Goal: Check status: Check status

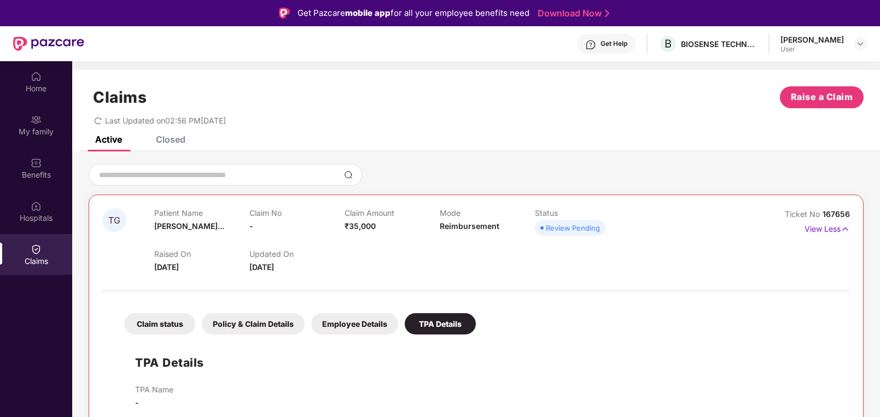
scroll to position [61, 0]
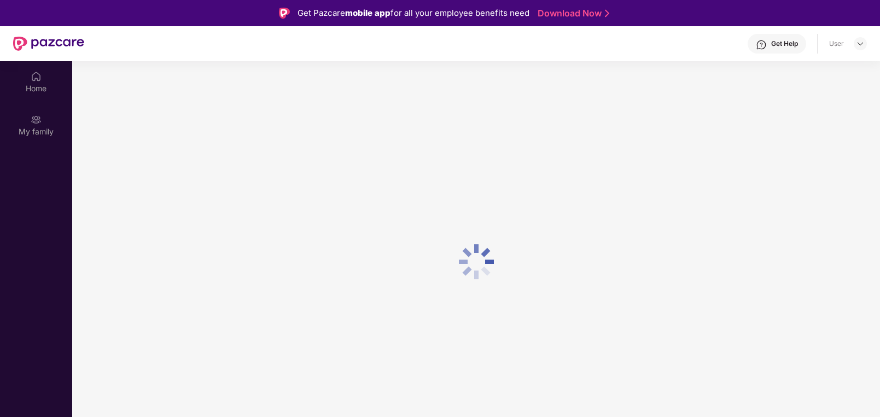
scroll to position [61, 0]
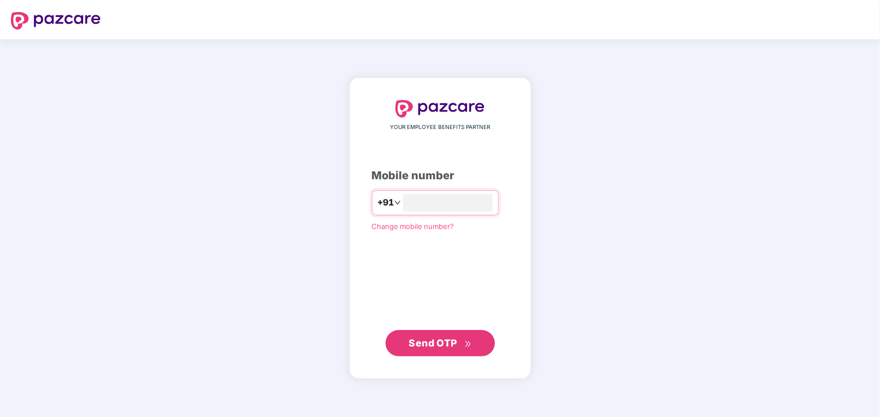
type input "**********"
click at [430, 341] on span "Send OTP" at bounding box center [432, 342] width 49 height 11
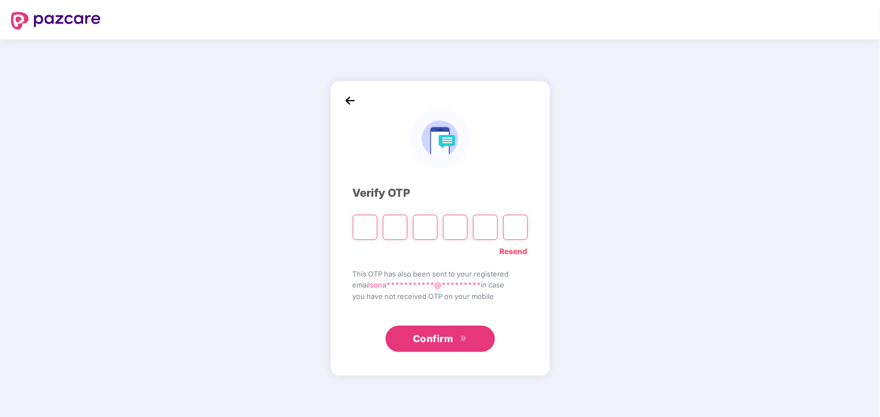
type input "*"
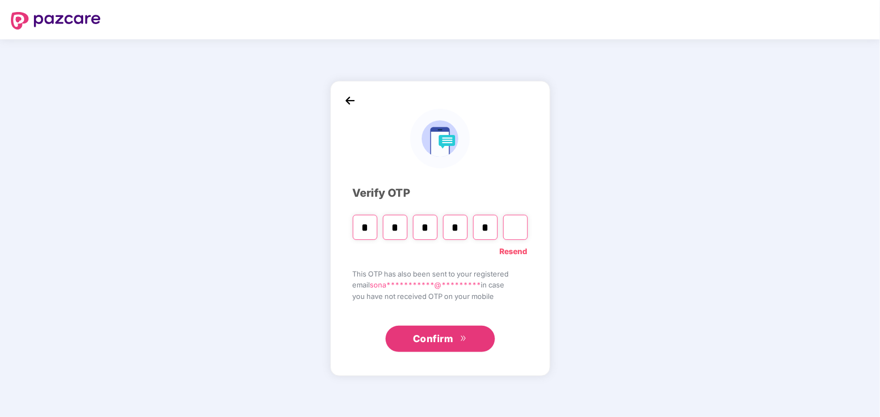
type input "*"
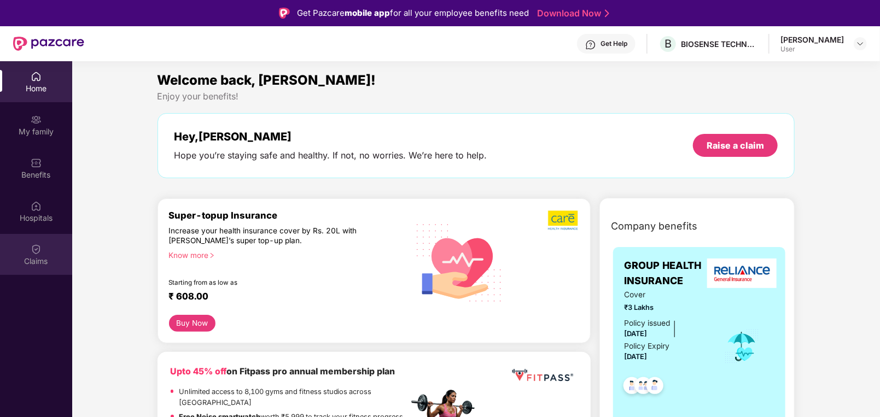
click at [31, 245] on img at bounding box center [36, 249] width 11 height 11
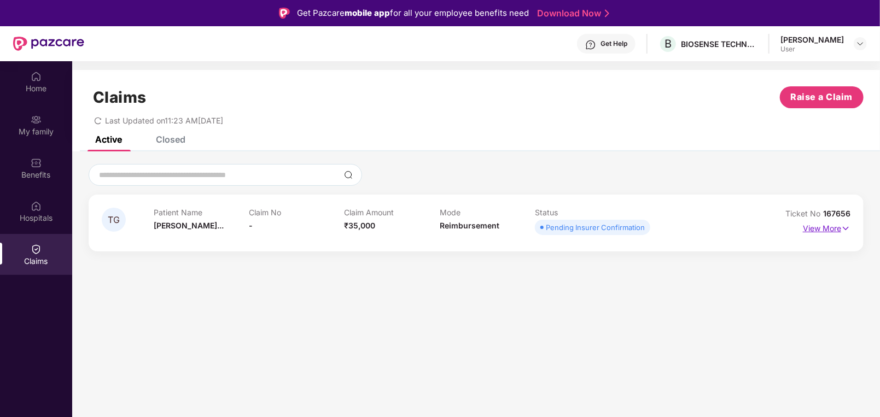
click at [841, 225] on img at bounding box center [845, 229] width 9 height 12
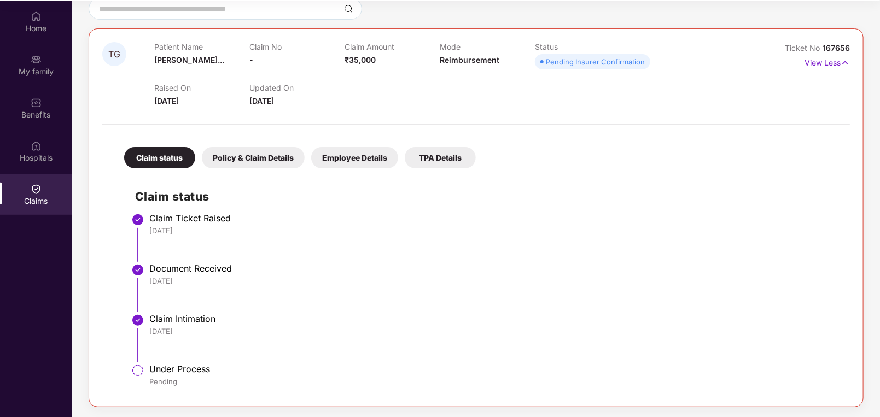
scroll to position [61, 0]
click at [463, 279] on div "[DATE]" at bounding box center [493, 281] width 689 height 10
click at [38, 16] on img at bounding box center [36, 15] width 11 height 11
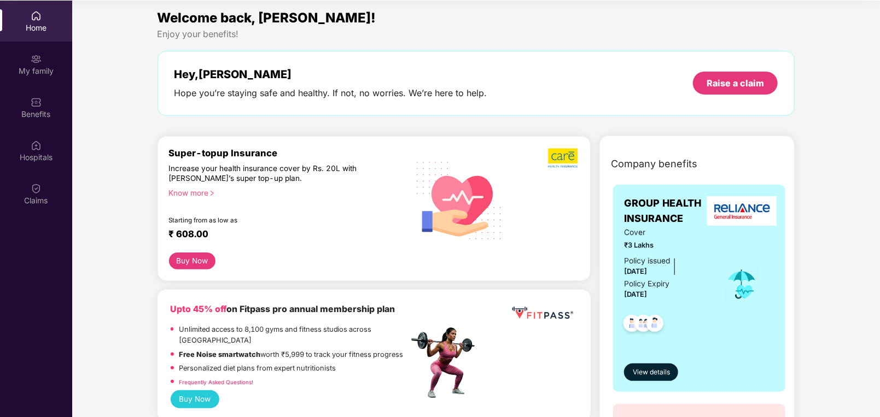
scroll to position [0, 0]
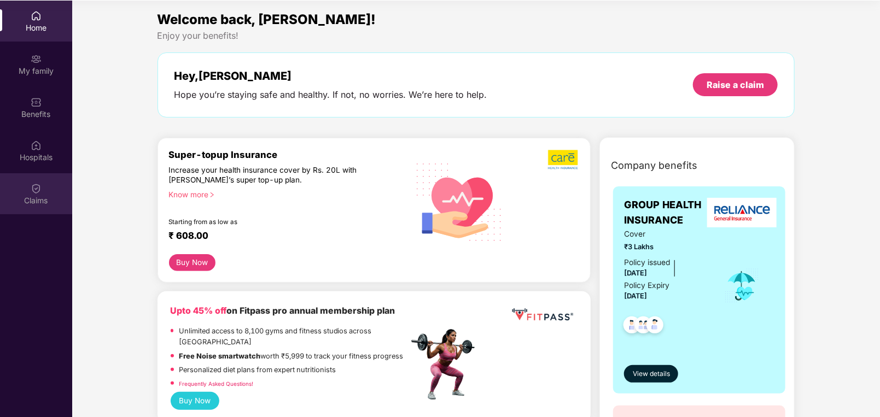
click at [32, 198] on div "Claims" at bounding box center [36, 200] width 72 height 11
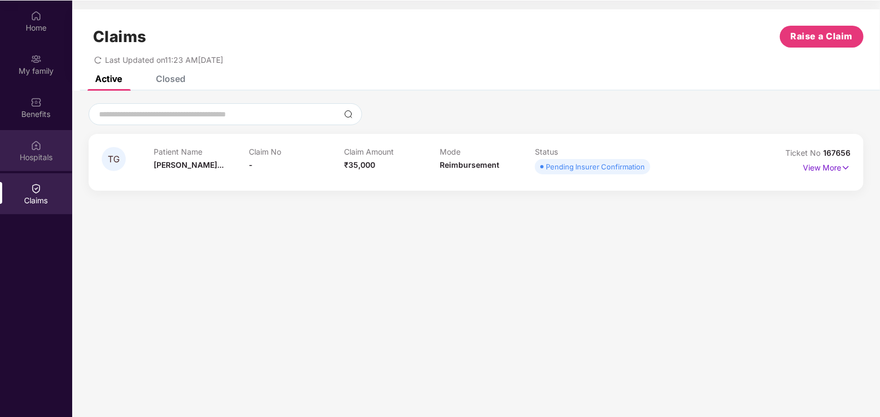
click at [34, 139] on div at bounding box center [36, 144] width 11 height 11
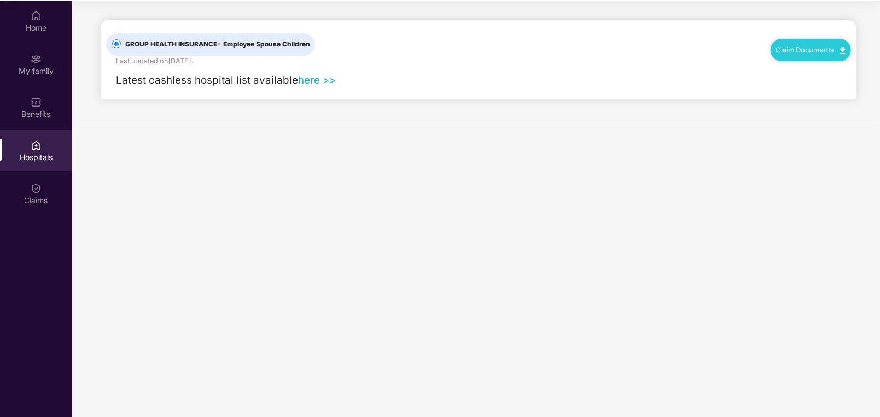
click at [312, 81] on link "here >>" at bounding box center [317, 80] width 38 height 13
click at [179, 39] on span "GROUP HEALTH INSURANCE - Employee Spouse Children" at bounding box center [218, 44] width 194 height 10
click at [259, 34] on label "GROUP HEALTH INSURANCE - Employee Spouse Children" at bounding box center [210, 44] width 209 height 22
click at [809, 49] on link "Claim Documents" at bounding box center [810, 49] width 69 height 9
click at [606, 213] on main "GROUP HEALTH INSURANCE - Employee Spouse Children Last updated on 2 Sep 2022 . …" at bounding box center [476, 209] width 808 height 417
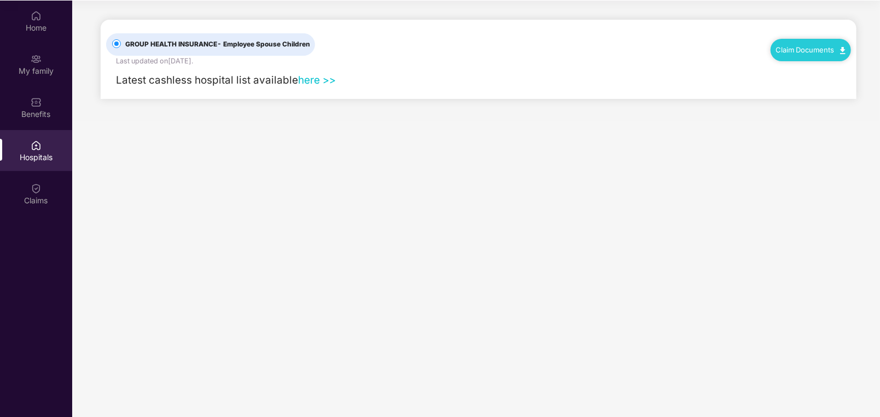
click at [308, 79] on link "here >>" at bounding box center [317, 80] width 38 height 13
